Goal: Task Accomplishment & Management: Manage account settings

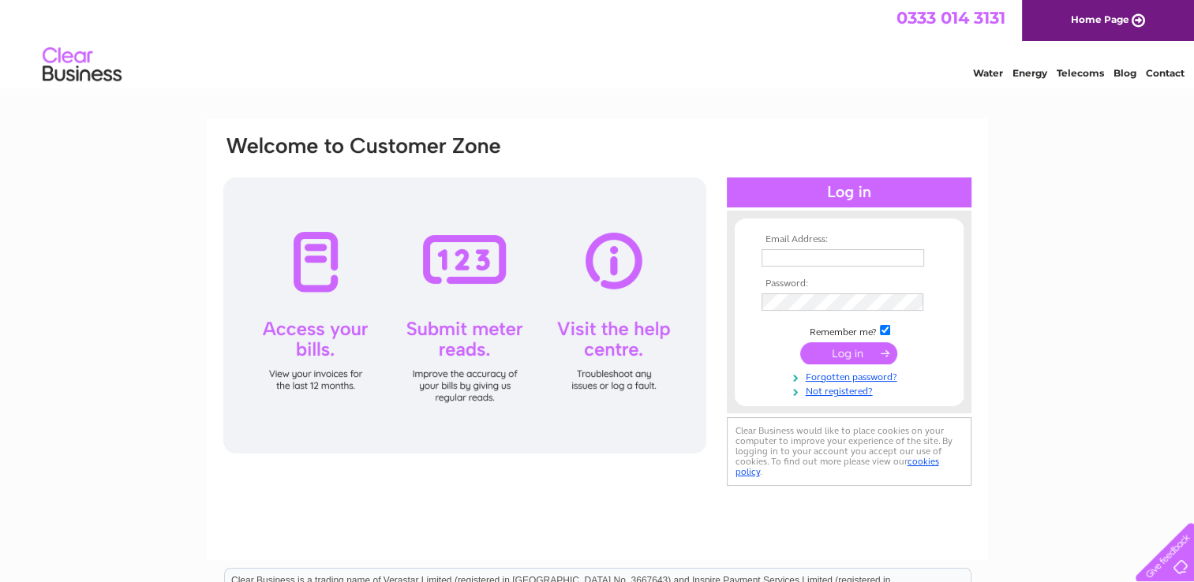
type input "[PERSON_NAME][EMAIL_ADDRESS][PERSON_NAME][DOMAIN_NAME]"
click at [834, 352] on input "submit" at bounding box center [848, 353] width 97 height 22
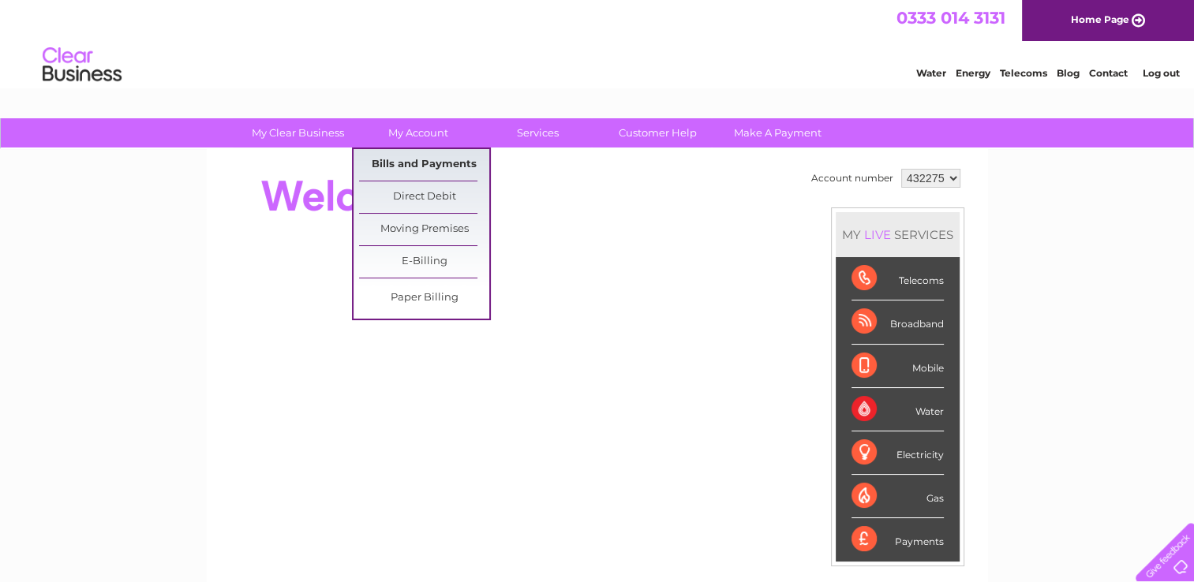
click at [412, 156] on link "Bills and Payments" at bounding box center [424, 165] width 130 height 32
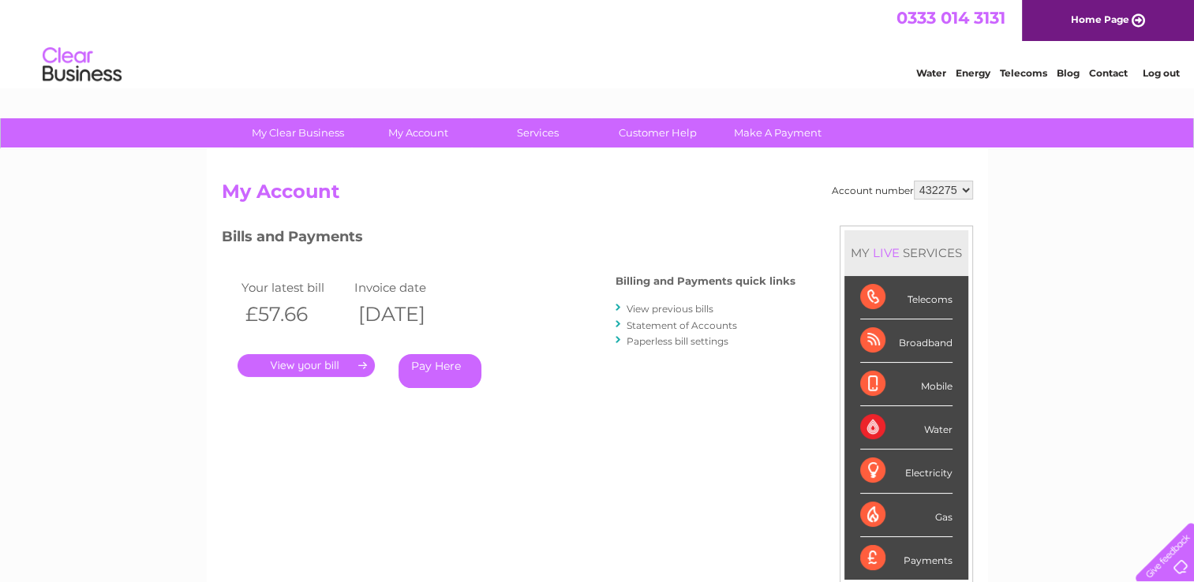
click at [307, 364] on link "." at bounding box center [305, 365] width 137 height 23
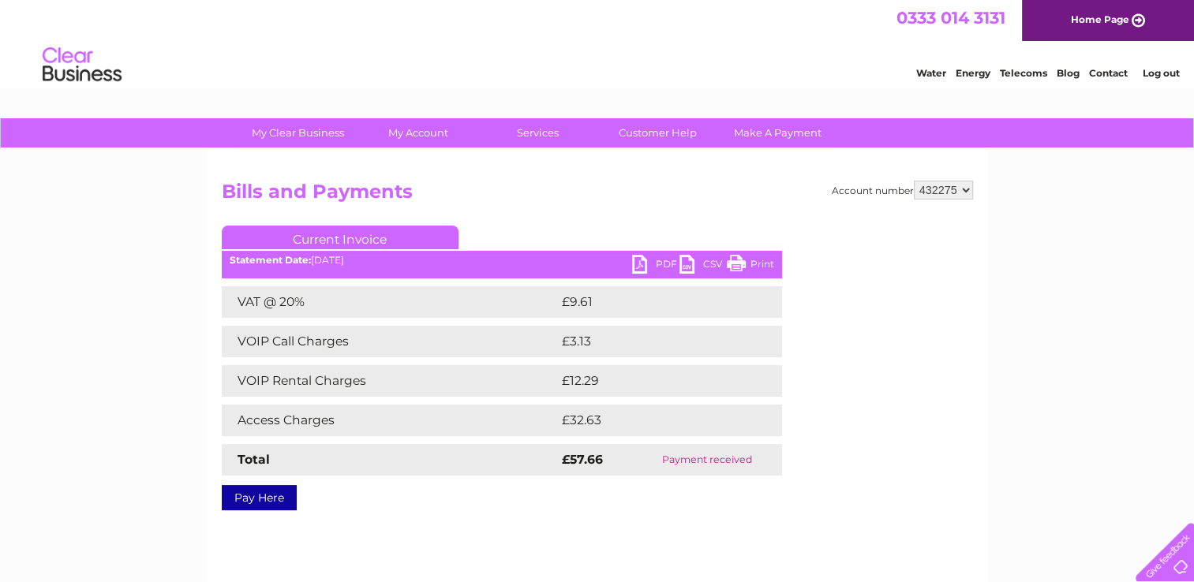
click at [745, 272] on link "Print" at bounding box center [750, 266] width 47 height 23
click at [954, 194] on select "432275 442323 442324" at bounding box center [942, 190] width 59 height 19
select select "442323"
click at [913, 181] on select "432275 442323 442324" at bounding box center [942, 190] width 59 height 19
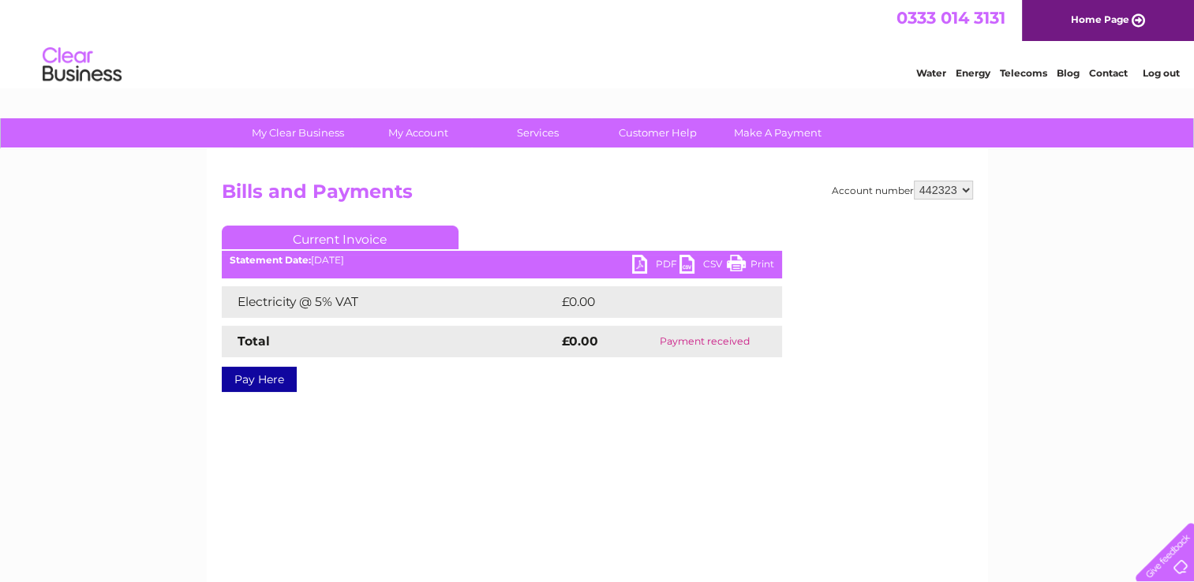
click at [963, 189] on select "432275 442323 442324" at bounding box center [942, 190] width 59 height 19
select select "442324"
click at [913, 181] on select "432275 442323 442324" at bounding box center [942, 190] width 59 height 19
